Goal: Task Accomplishment & Management: Manage account settings

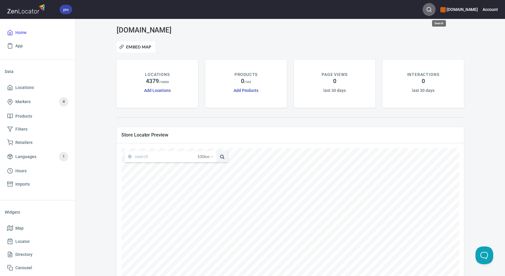
click at [432, 9] on icon "button" at bounding box center [429, 10] width 6 height 6
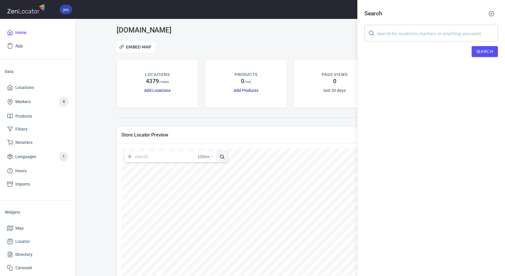
click at [418, 30] on input "text" at bounding box center [437, 33] width 121 height 17
paste input "[PERSON_NAME]"
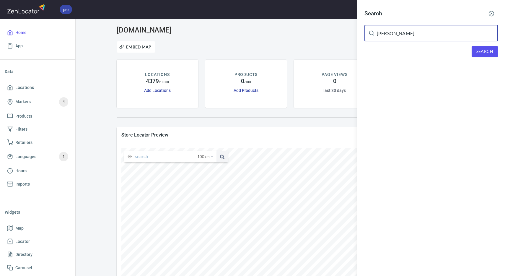
type input "[PERSON_NAME]"
click at [493, 55] on span "Search" at bounding box center [485, 51] width 17 height 7
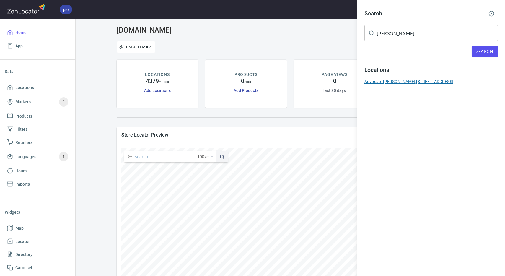
click at [416, 81] on div "Advocate [PERSON_NAME], [STREET_ADDRESS]" at bounding box center [432, 82] width 134 height 6
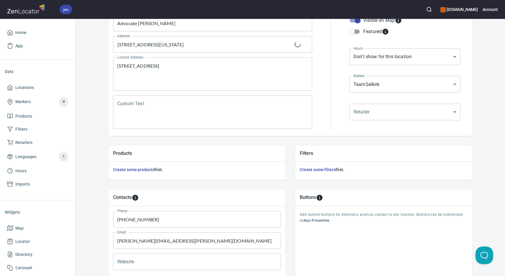
scroll to position [142, 0]
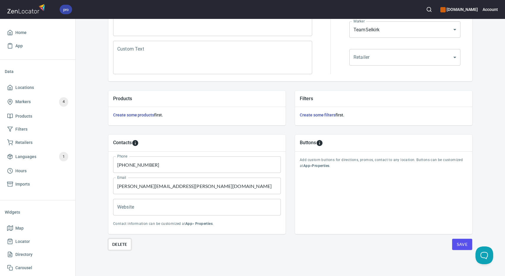
click at [119, 243] on span "Delete" at bounding box center [119, 244] width 15 height 7
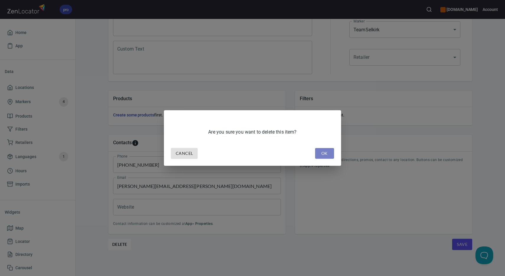
click at [323, 153] on span "OK" at bounding box center [324, 153] width 9 height 7
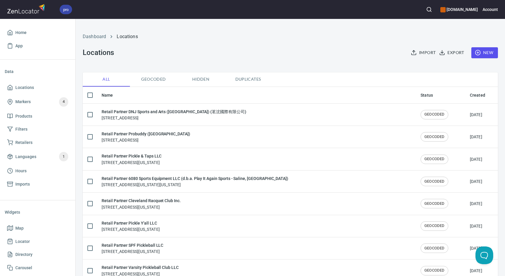
checkbox input "false"
